Goal: Transaction & Acquisition: Download file/media

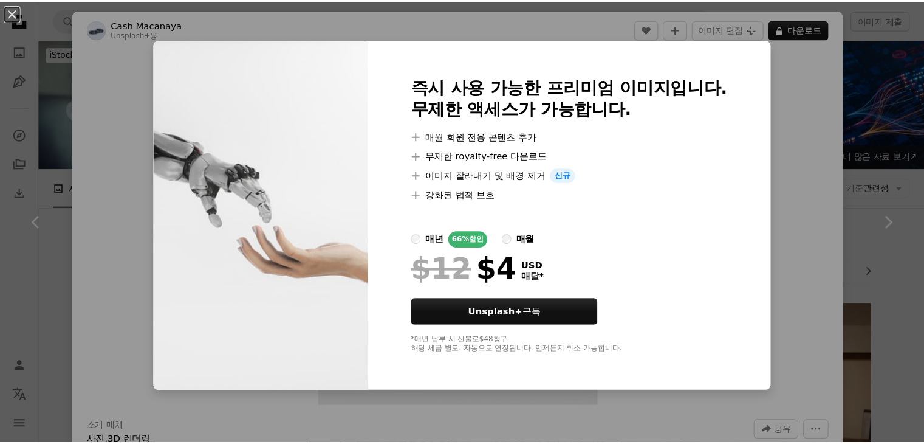
scroll to position [738, 0]
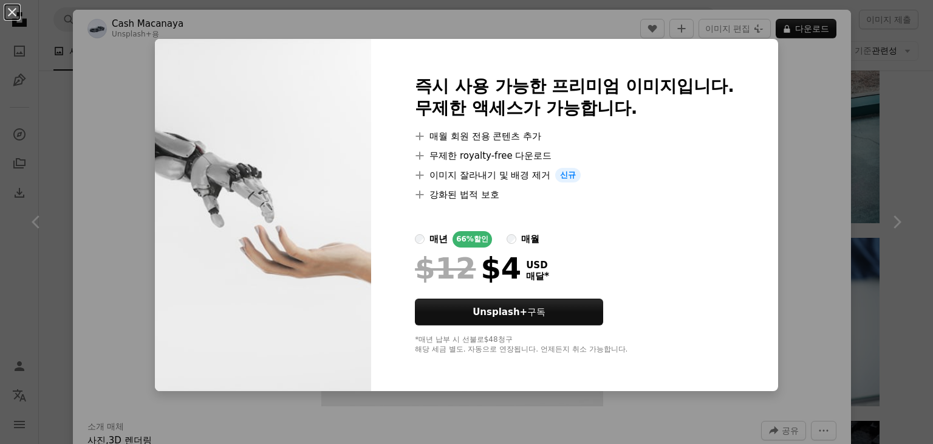
click at [804, 35] on div "An X shape 즉시 사용 가능한 프리미엄 이미지입니다. 무제한 액세스가 가능합니다. A plus sign 매월 회원 전용 콘텐츠 추가 A…" at bounding box center [466, 222] width 933 height 444
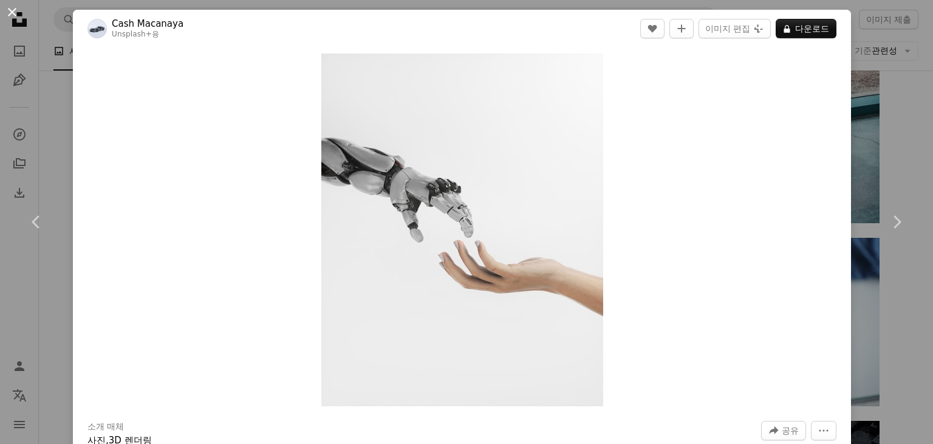
click at [14, 9] on button "An X shape" at bounding box center [12, 12] width 15 height 15
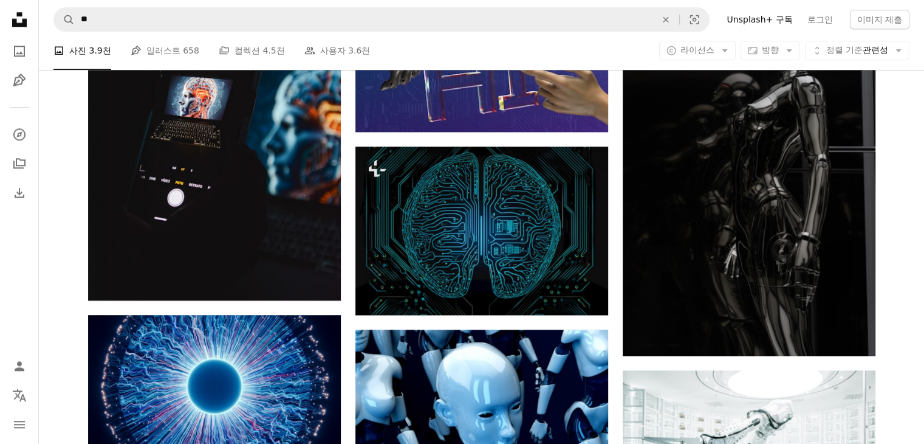
scroll to position [1553, 0]
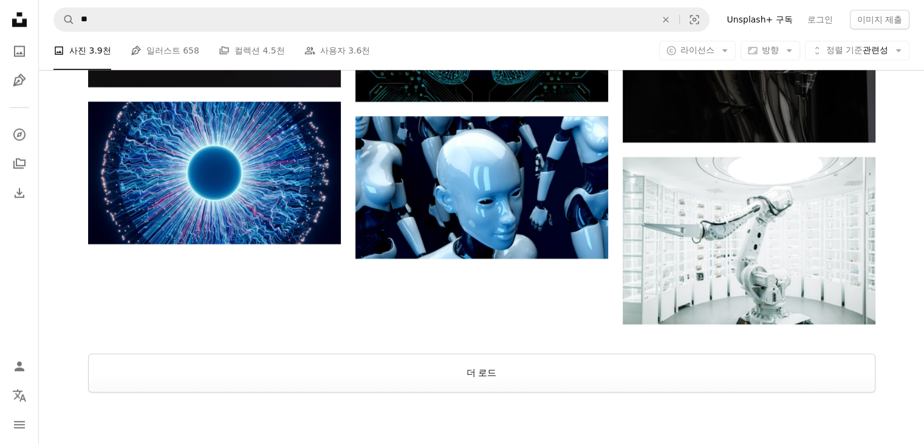
drag, startPoint x: 380, startPoint y: 380, endPoint x: 450, endPoint y: 270, distance: 130.5
click at [380, 380] on button "더 로드" at bounding box center [482, 372] width 788 height 39
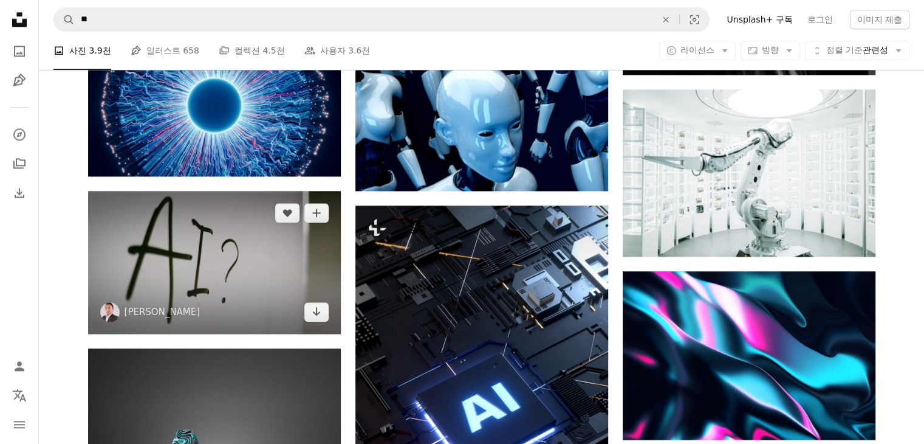
scroll to position [1621, 0]
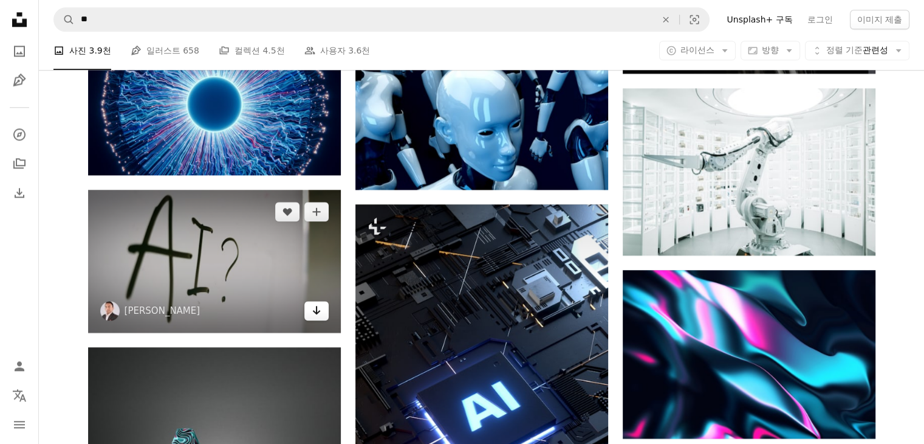
click at [315, 306] on icon "Arrow pointing down" at bounding box center [317, 310] width 10 height 15
